Goal: Task Accomplishment & Management: Manage account settings

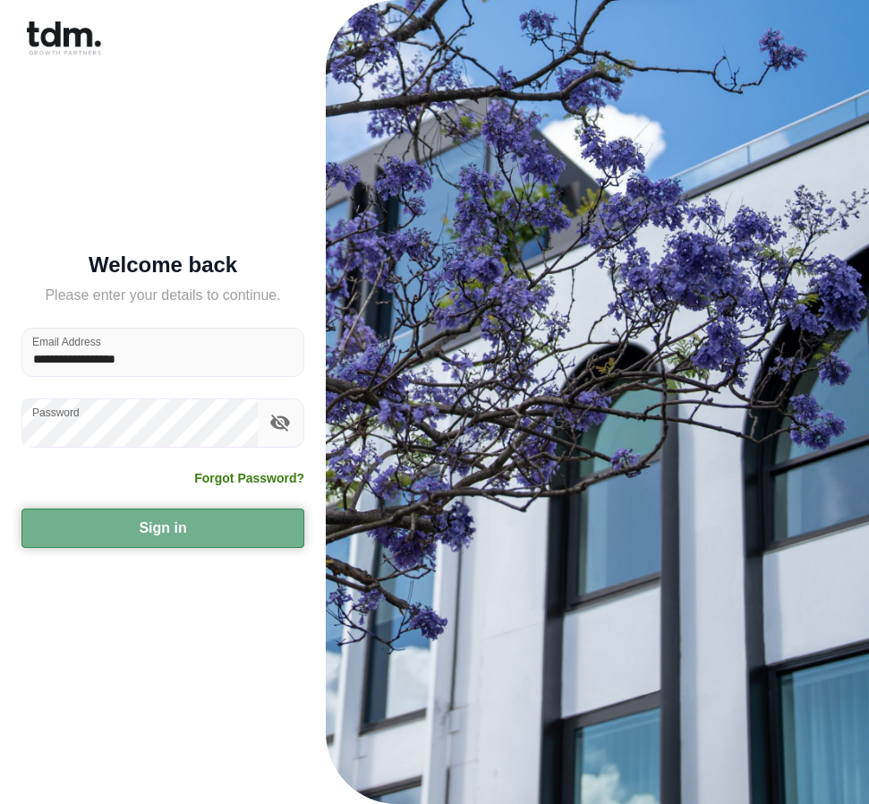
click at [204, 459] on button "Sign in" at bounding box center [162, 527] width 283 height 39
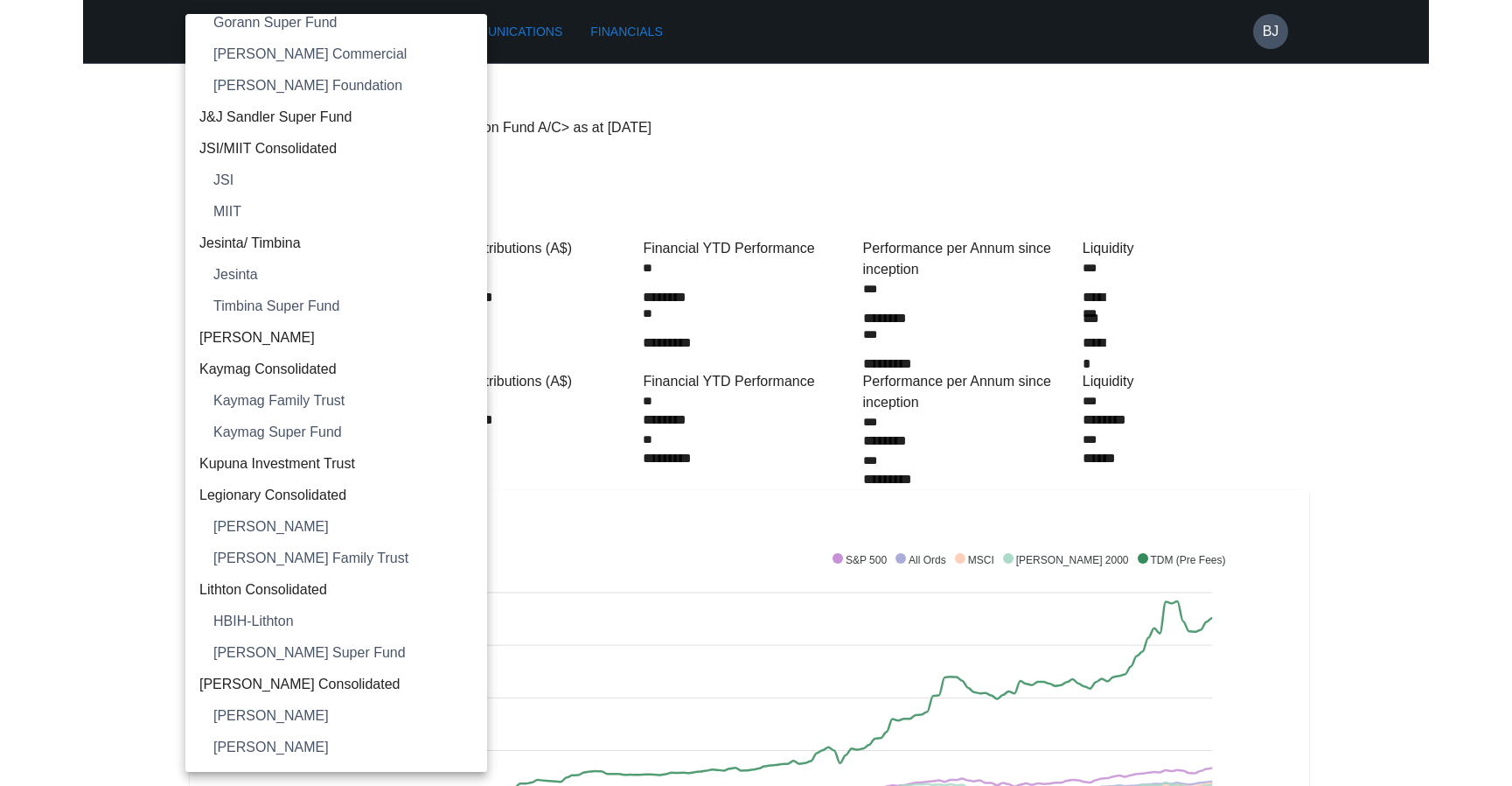
scroll to position [1312, 0]
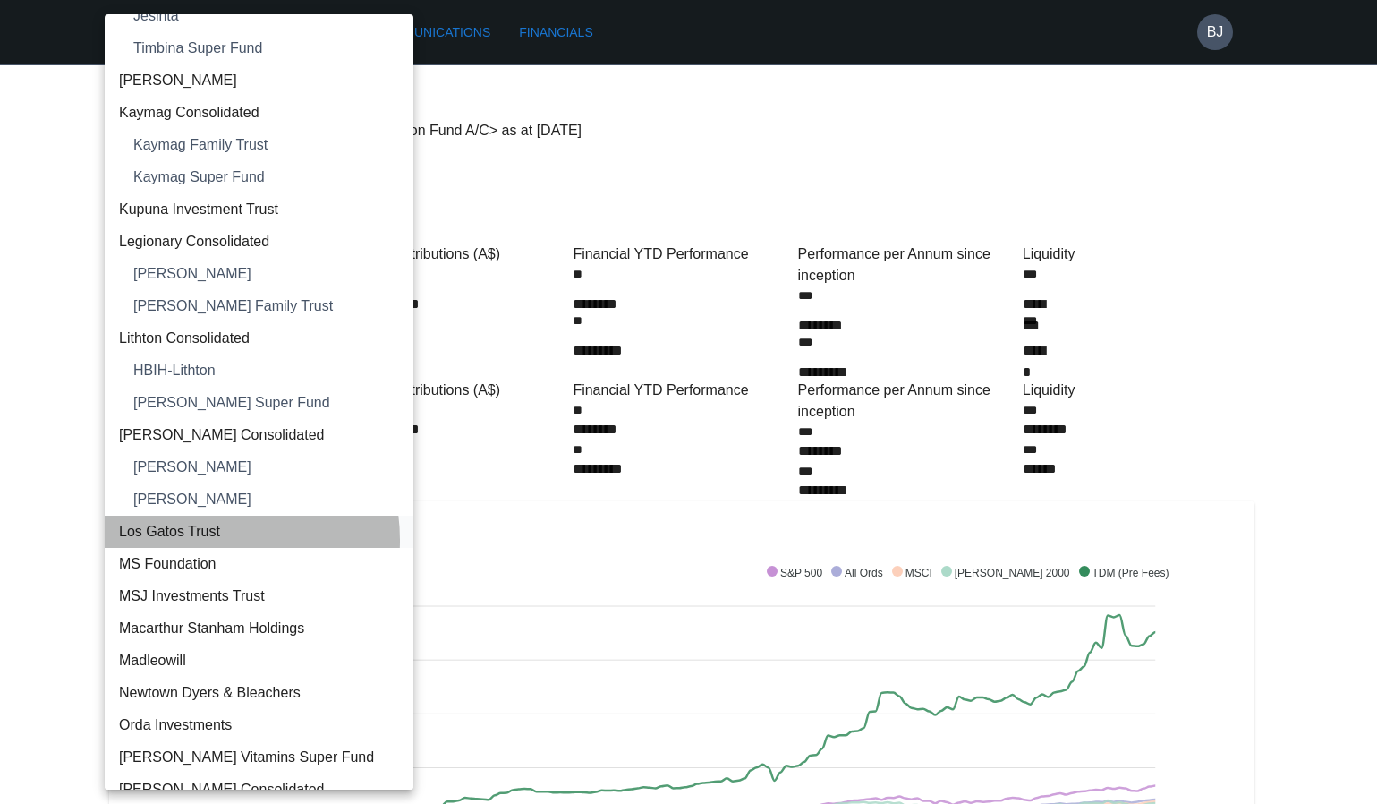
click at [206, 459] on span "Los Gatos Trust" at bounding box center [259, 531] width 280 height 21
type input "**********"
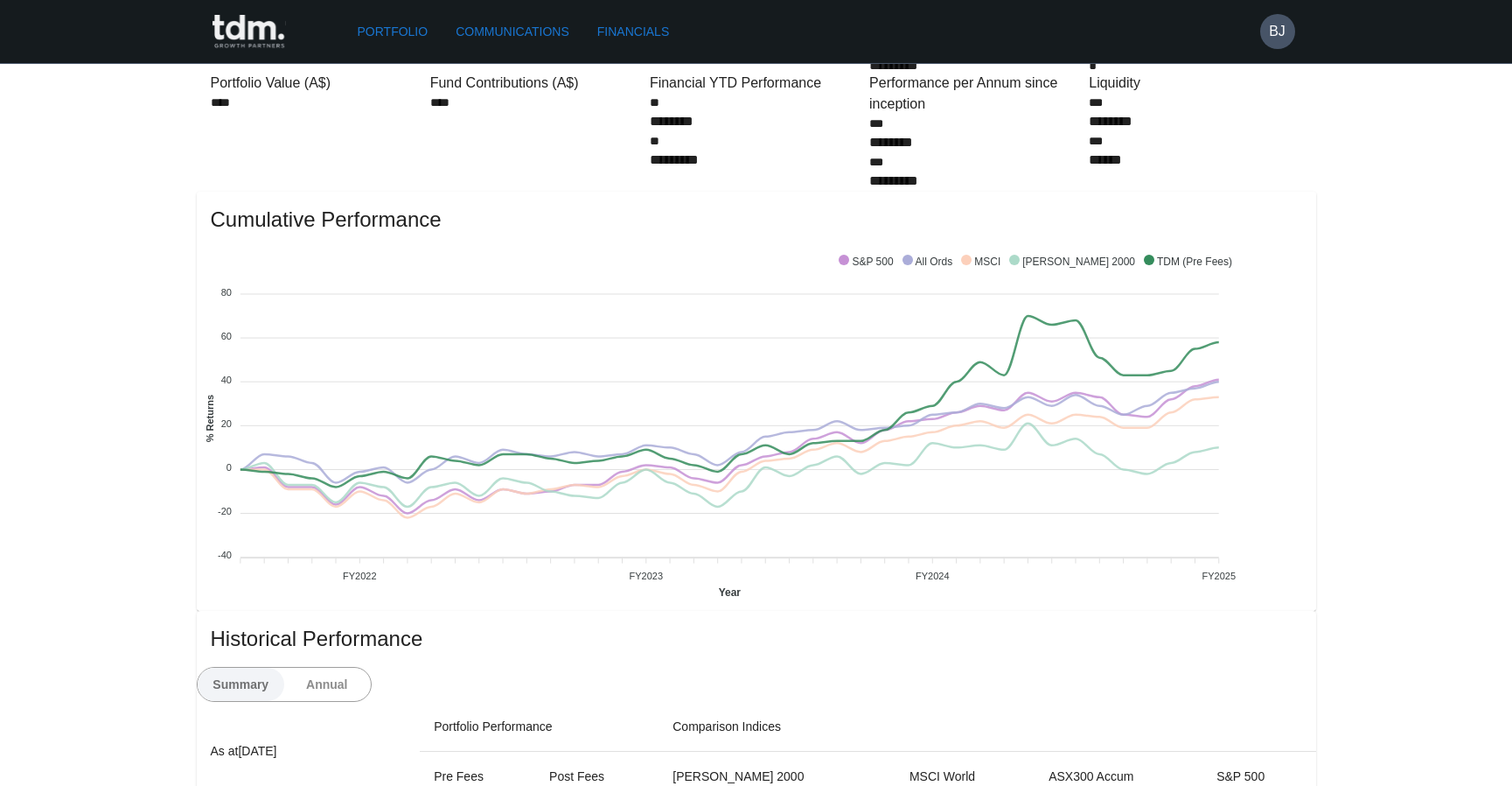
scroll to position [0, 0]
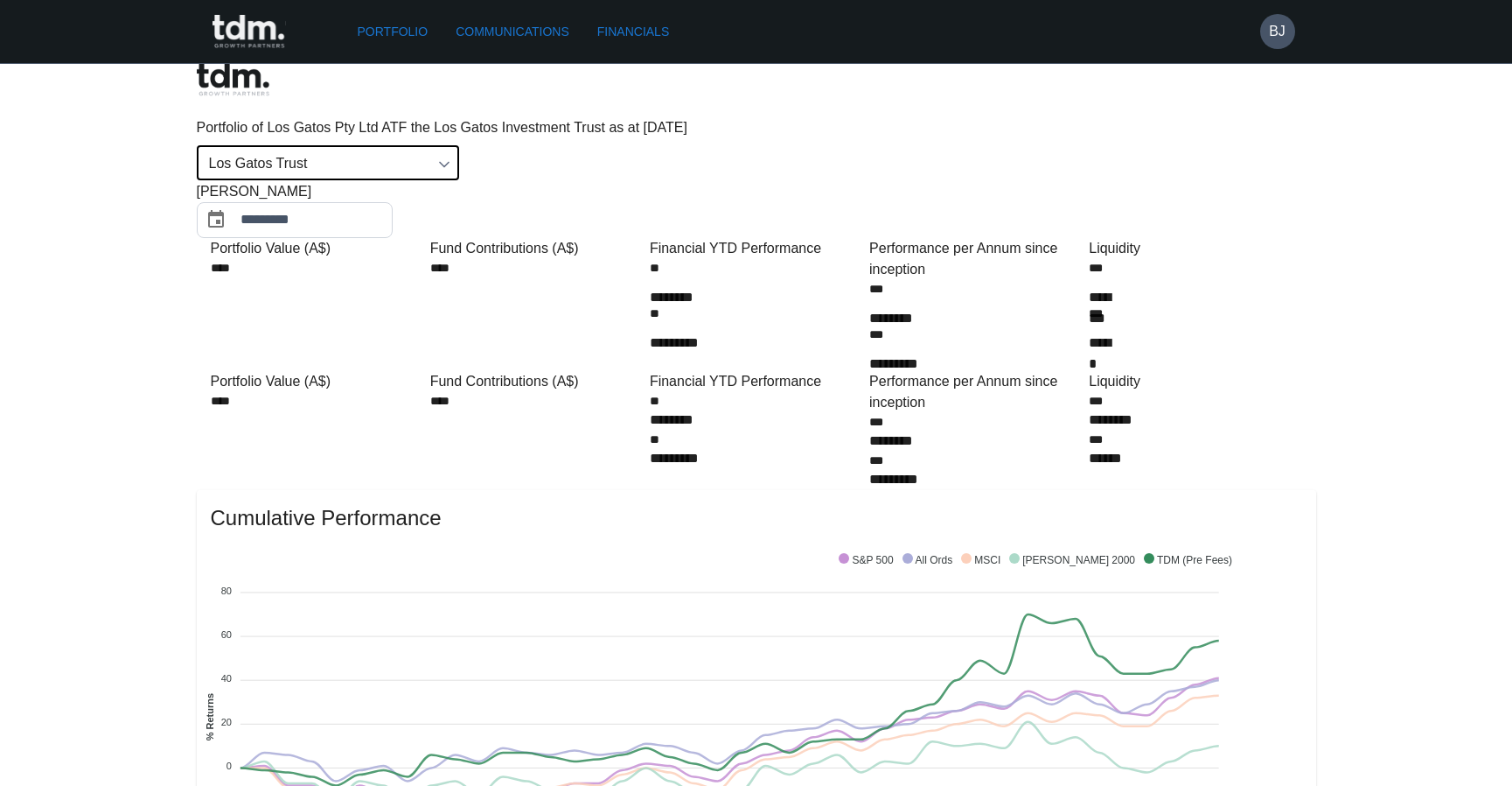
drag, startPoint x: 1519, startPoint y: 242, endPoint x: 1335, endPoint y: 371, distance: 224.7
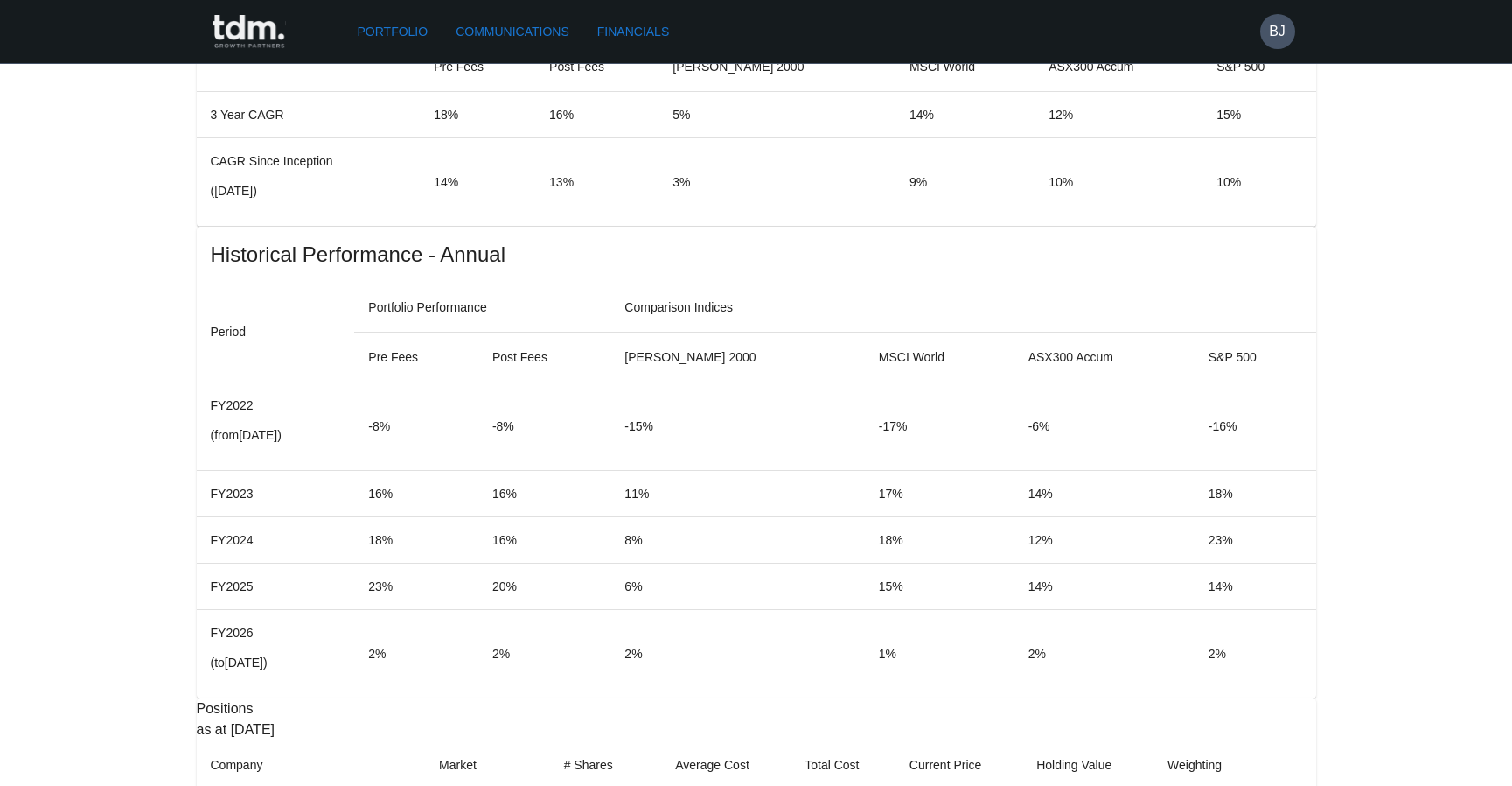
scroll to position [1312, 0]
